Goal: Find specific page/section: Find specific page/section

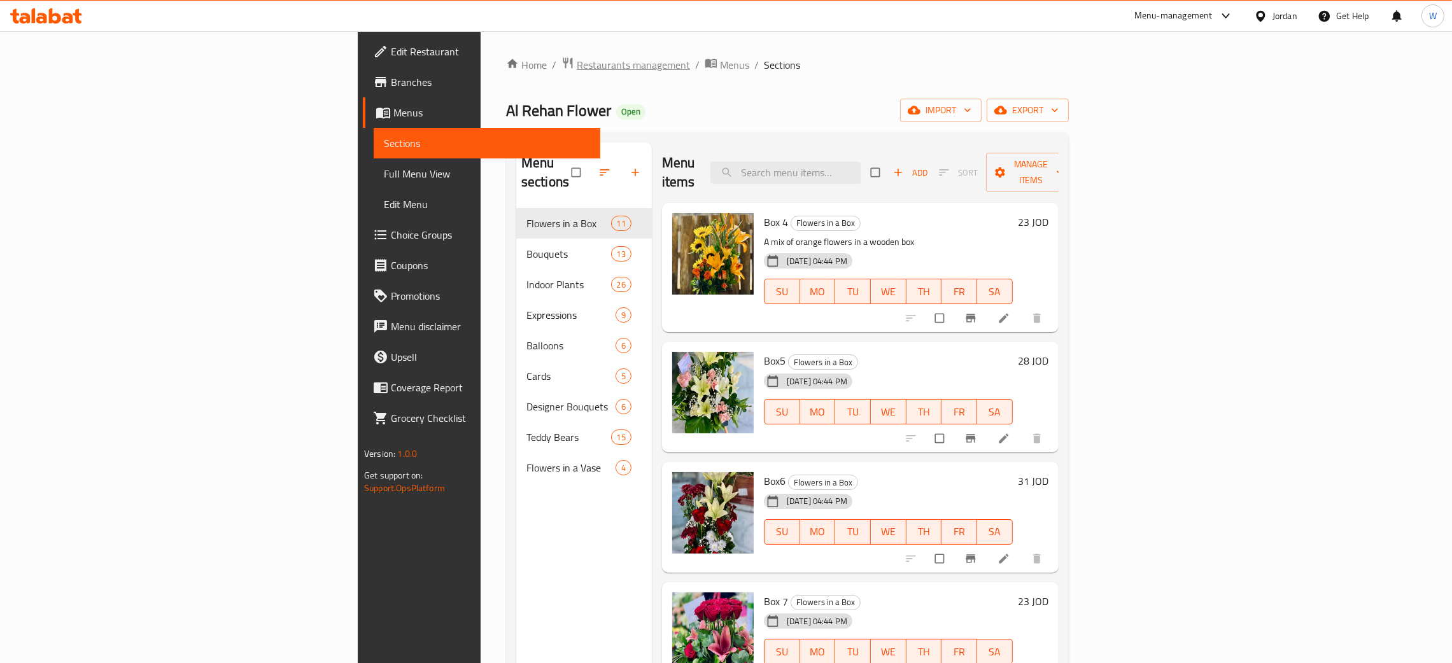
click at [577, 62] on span "Restaurants management" at bounding box center [633, 64] width 113 height 15
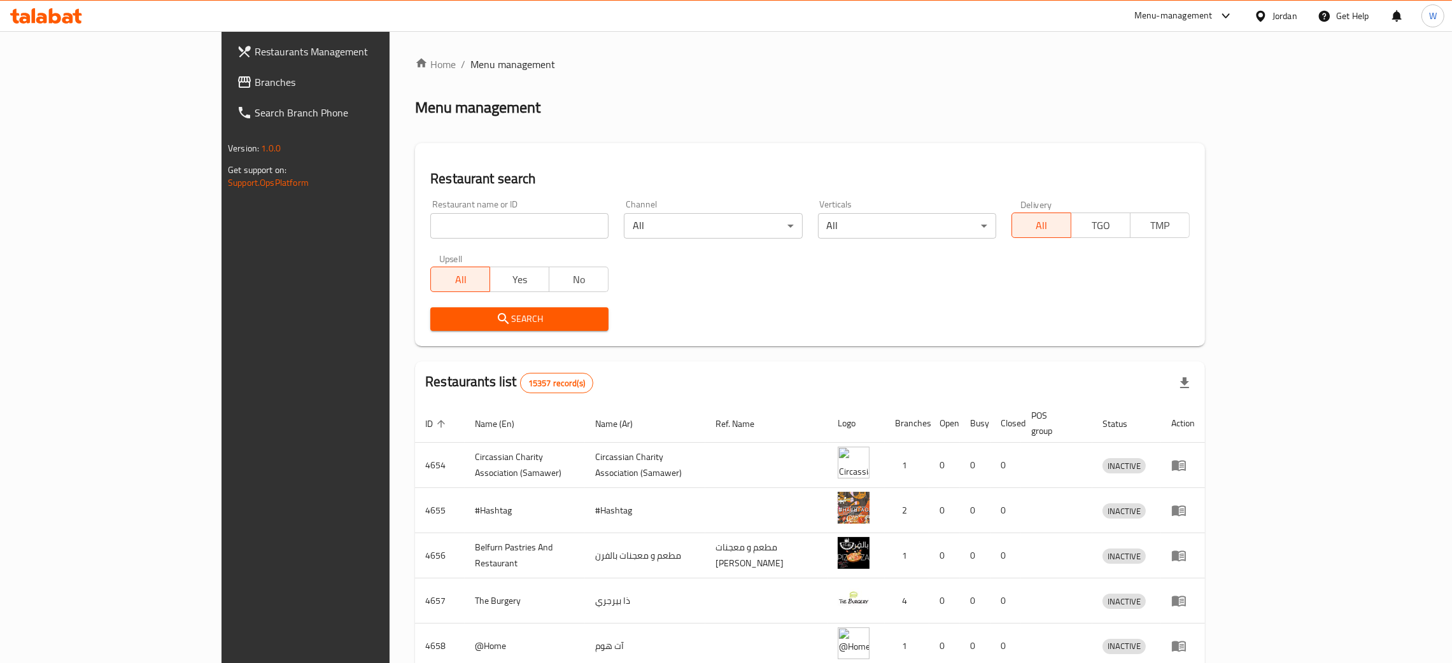
click at [430, 231] on input "search" at bounding box center [519, 225] width 178 height 25
type input "ر"
type input "vip"
click button "Search" at bounding box center [519, 319] width 178 height 24
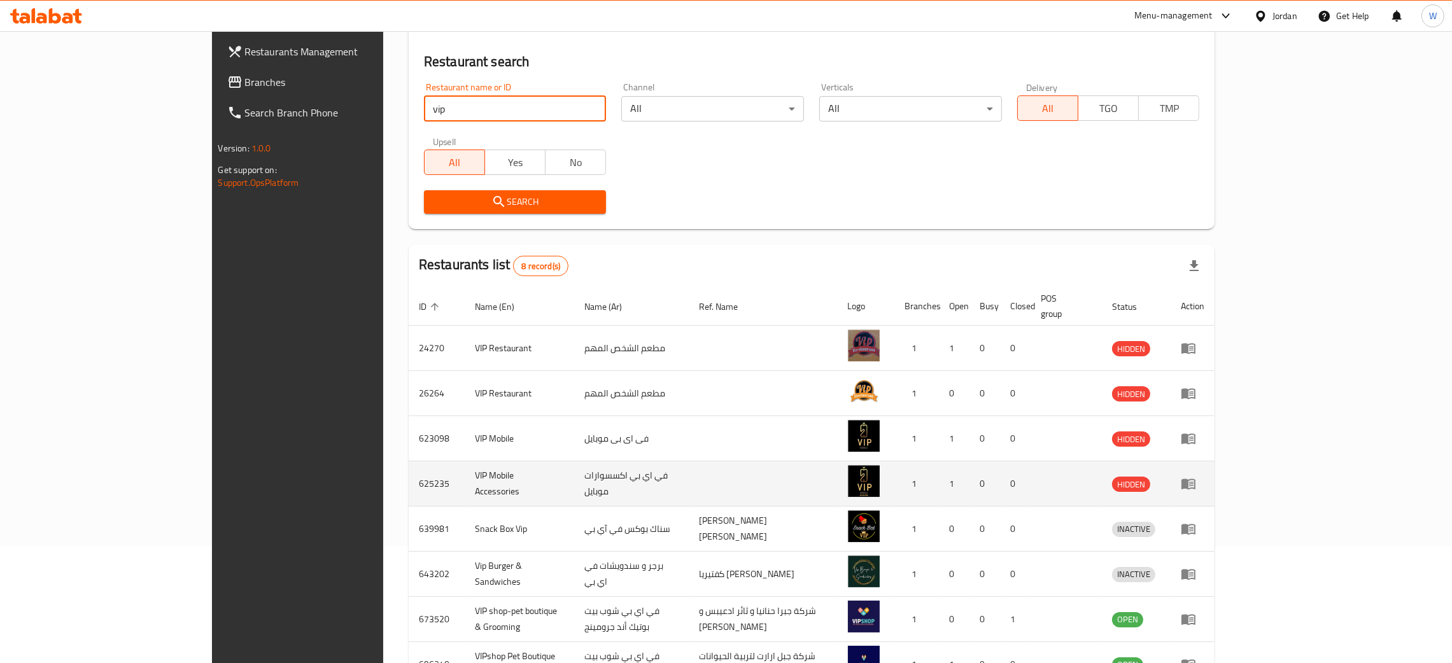
scroll to position [197, 0]
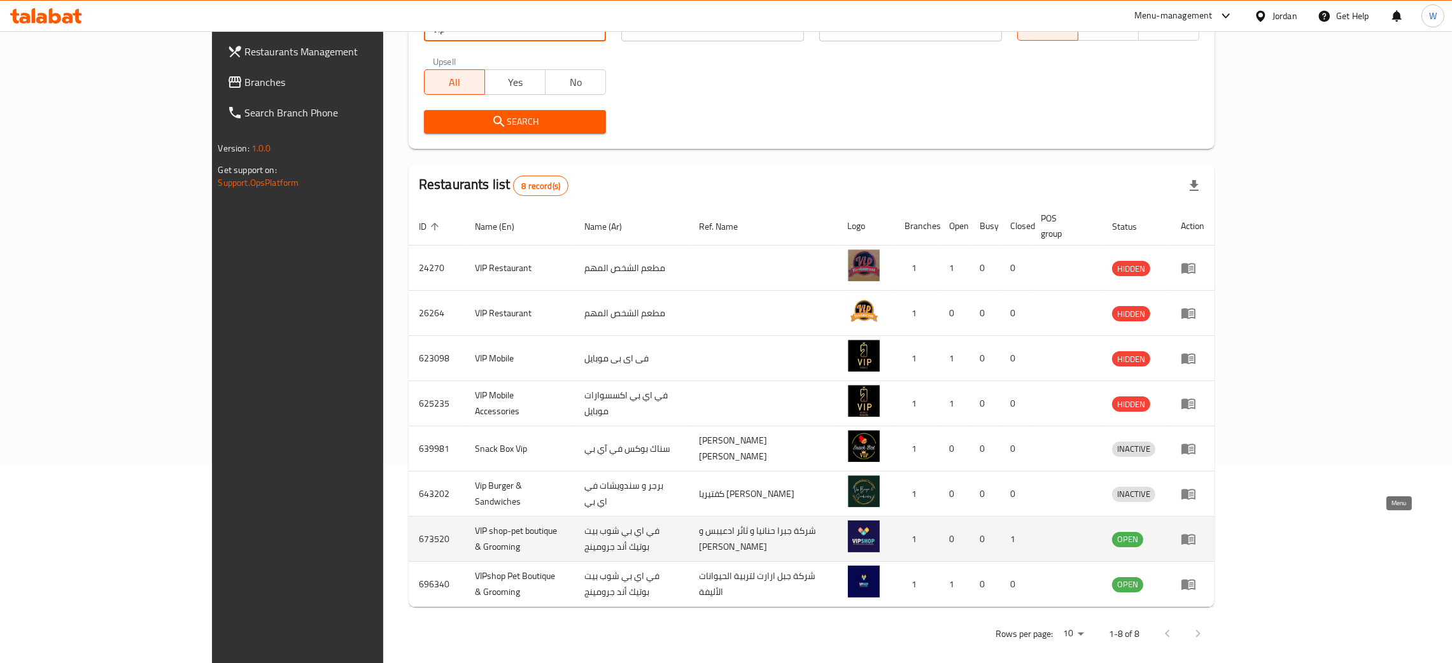
click at [1196, 532] on icon "enhanced table" at bounding box center [1188, 539] width 15 height 15
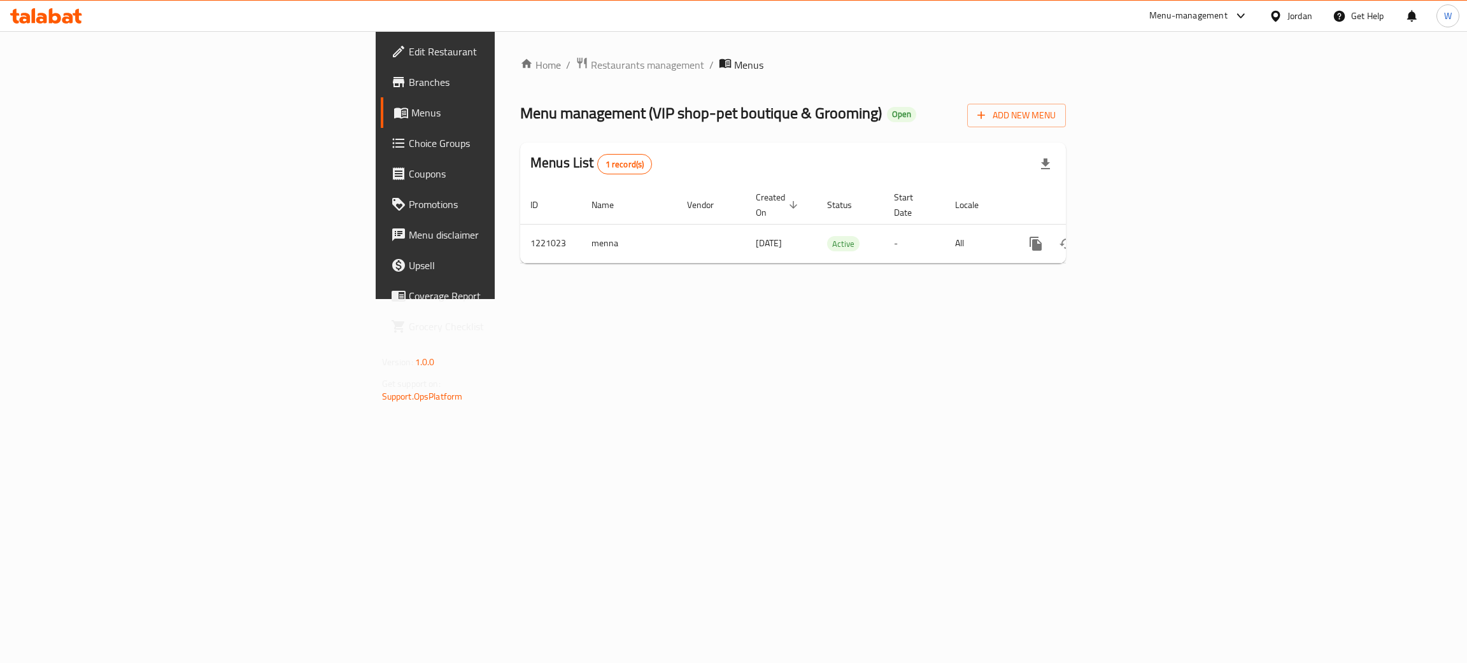
click at [409, 80] on span "Branches" at bounding box center [510, 81] width 202 height 15
